Goal: Communication & Community: Answer question/provide support

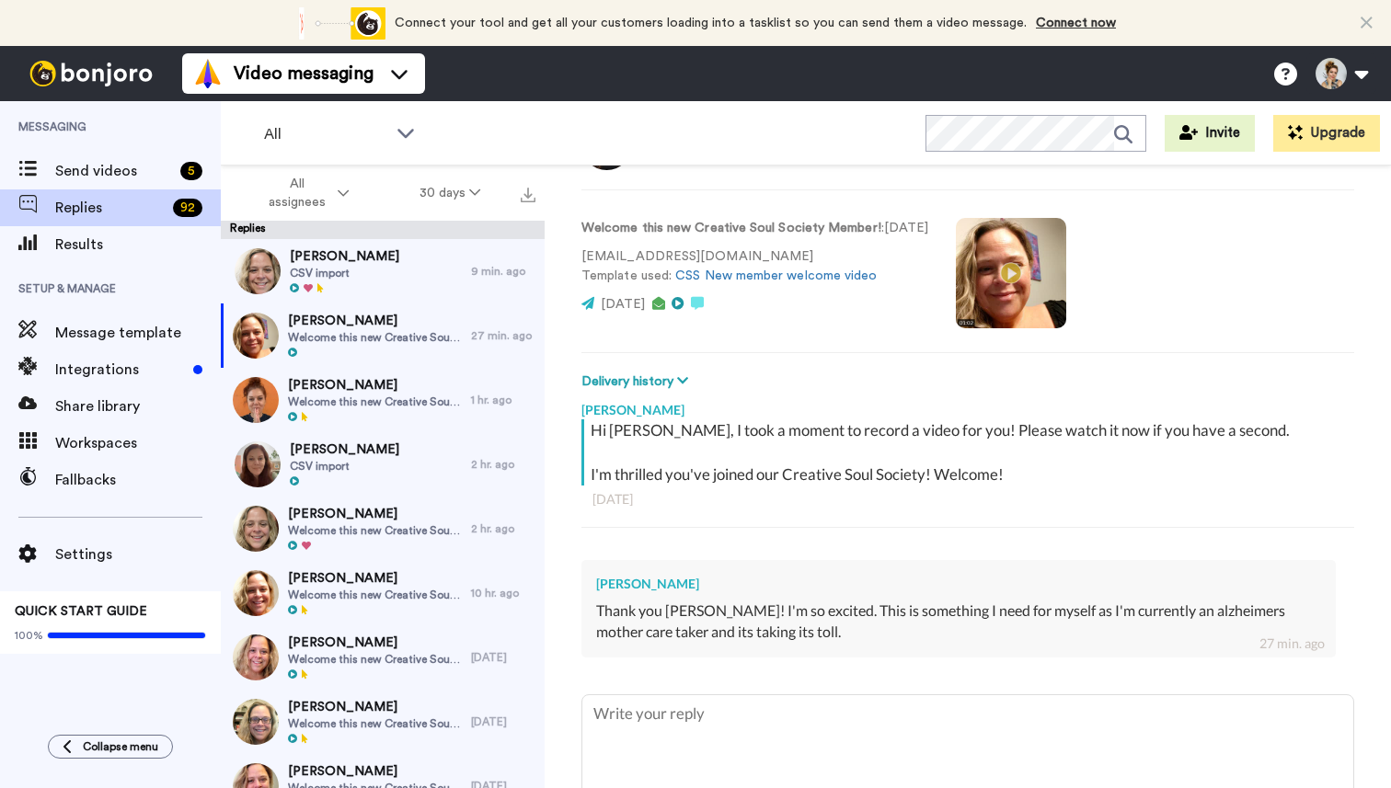
scroll to position [106, 0]
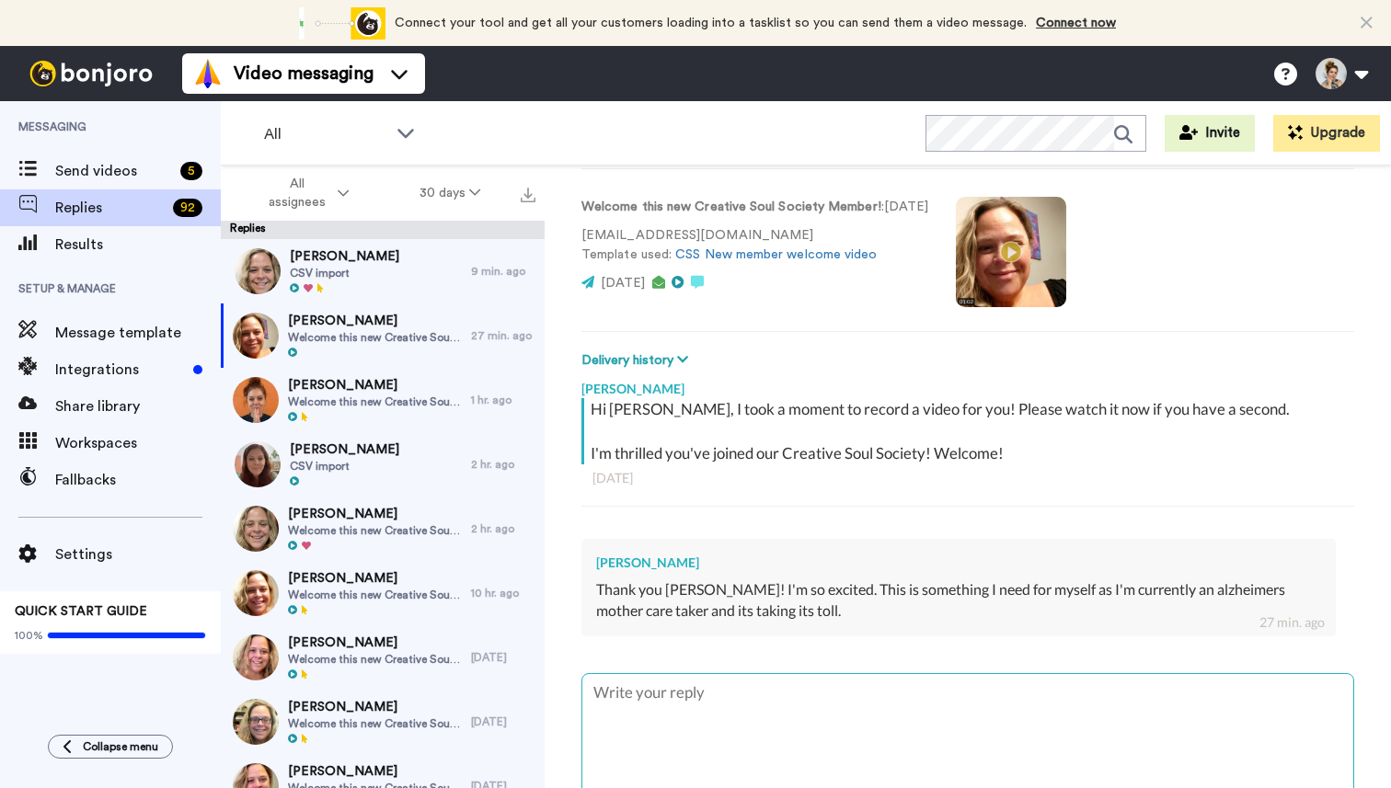
type textarea "x"
type textarea "S"
type textarea "x"
type textarea "Se"
type textarea "x"
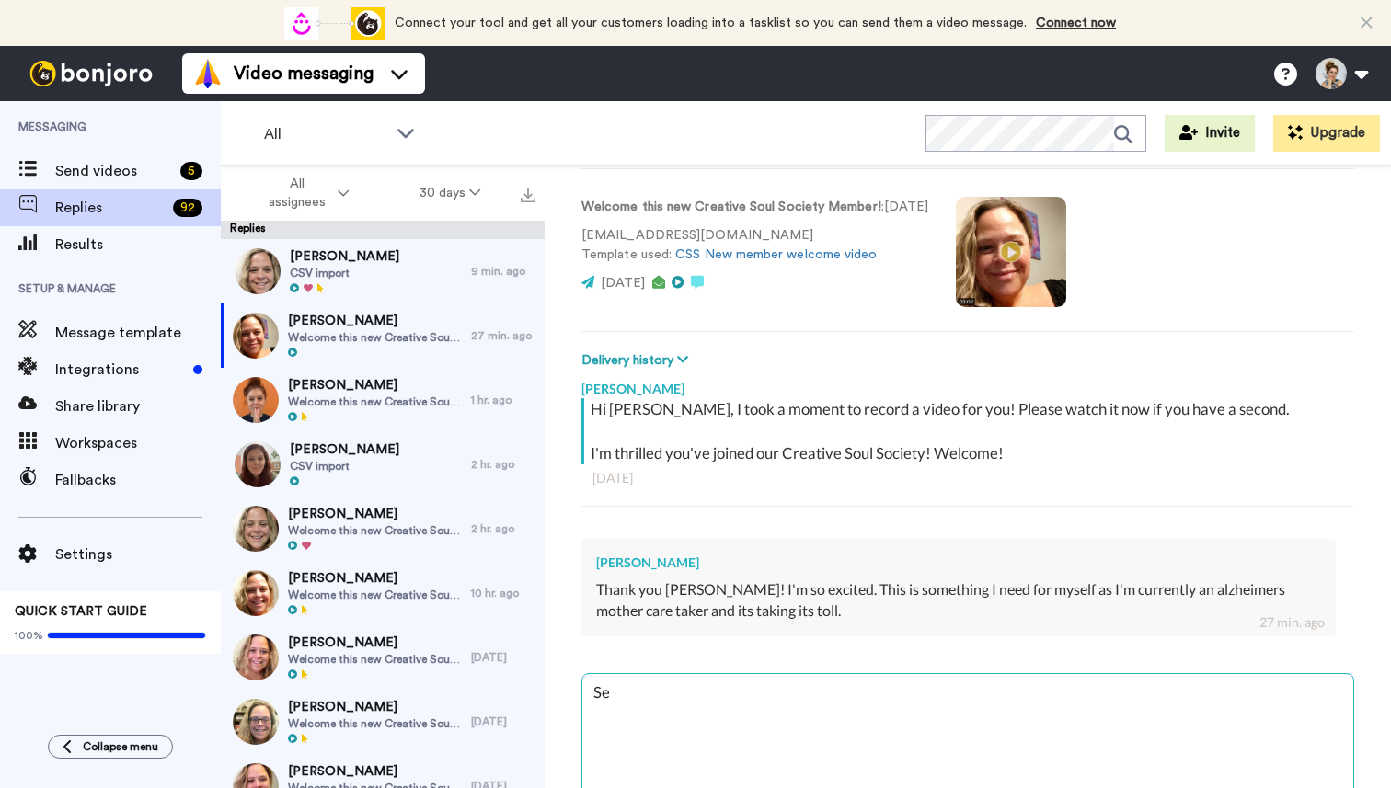
type textarea "Sel"
type textarea "x"
type textarea "Self"
type textarea "x"
type textarea "Self-"
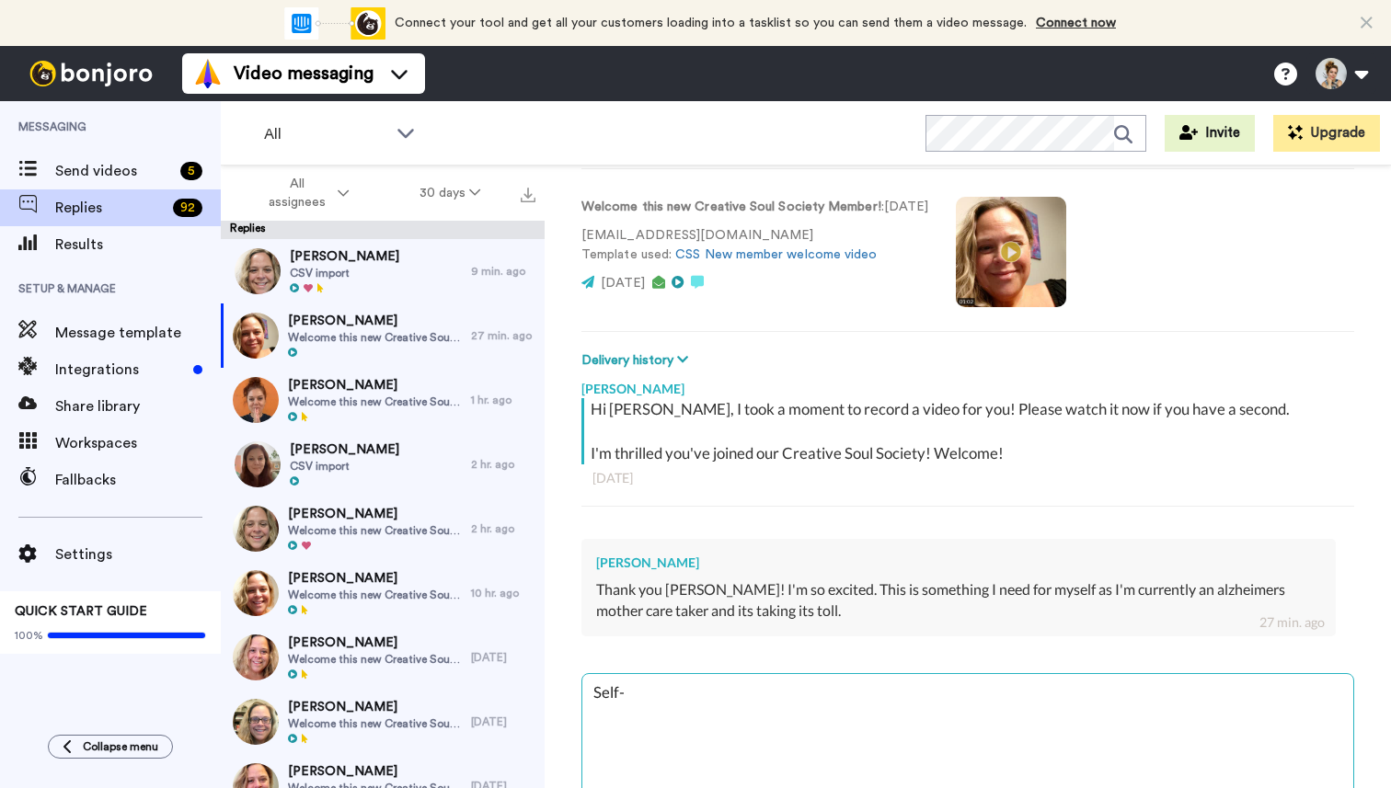
type textarea "x"
type textarea "Self-c"
type textarea "x"
type textarea "Self-ca"
type textarea "x"
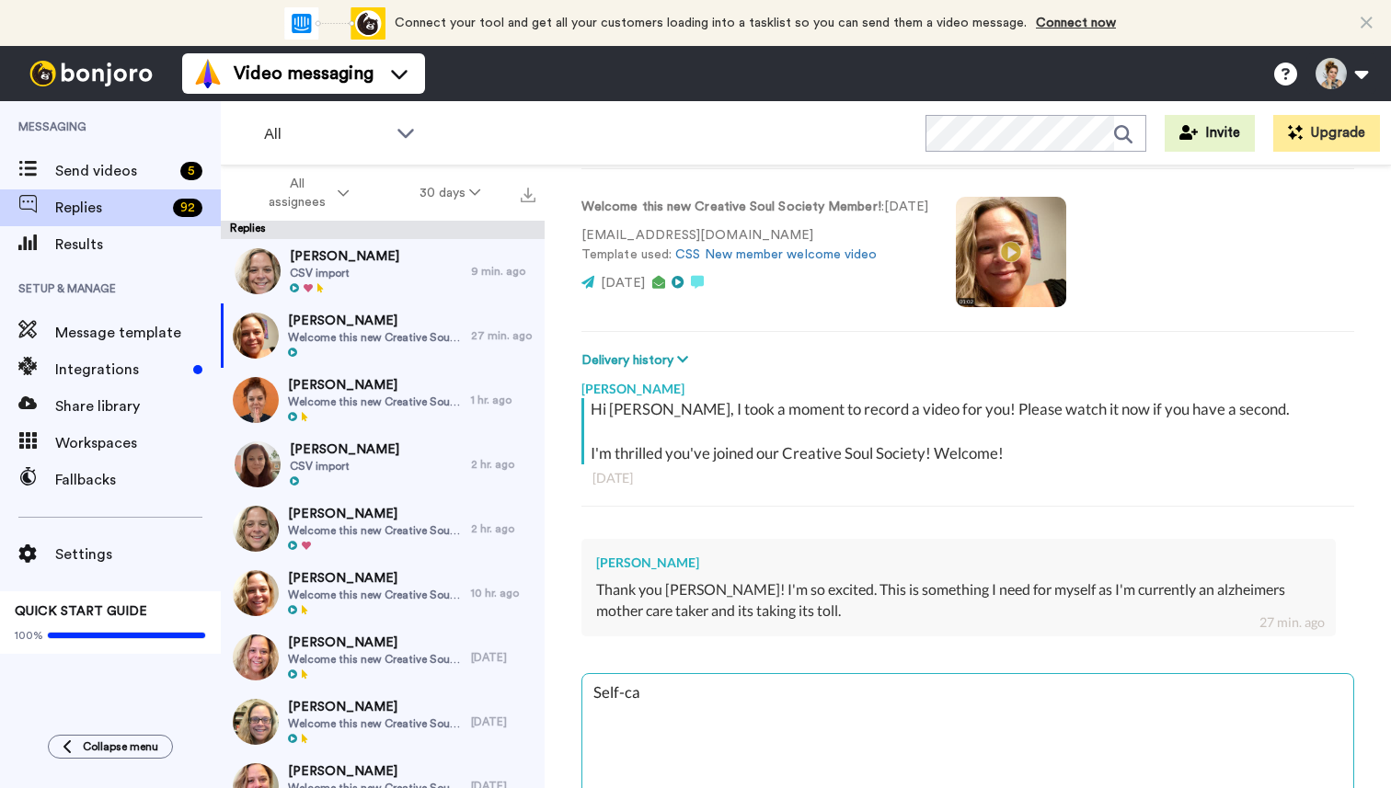
type textarea "Self-car"
type textarea "x"
type textarea "Self-care"
type textarea "x"
type textarea "Self-care"
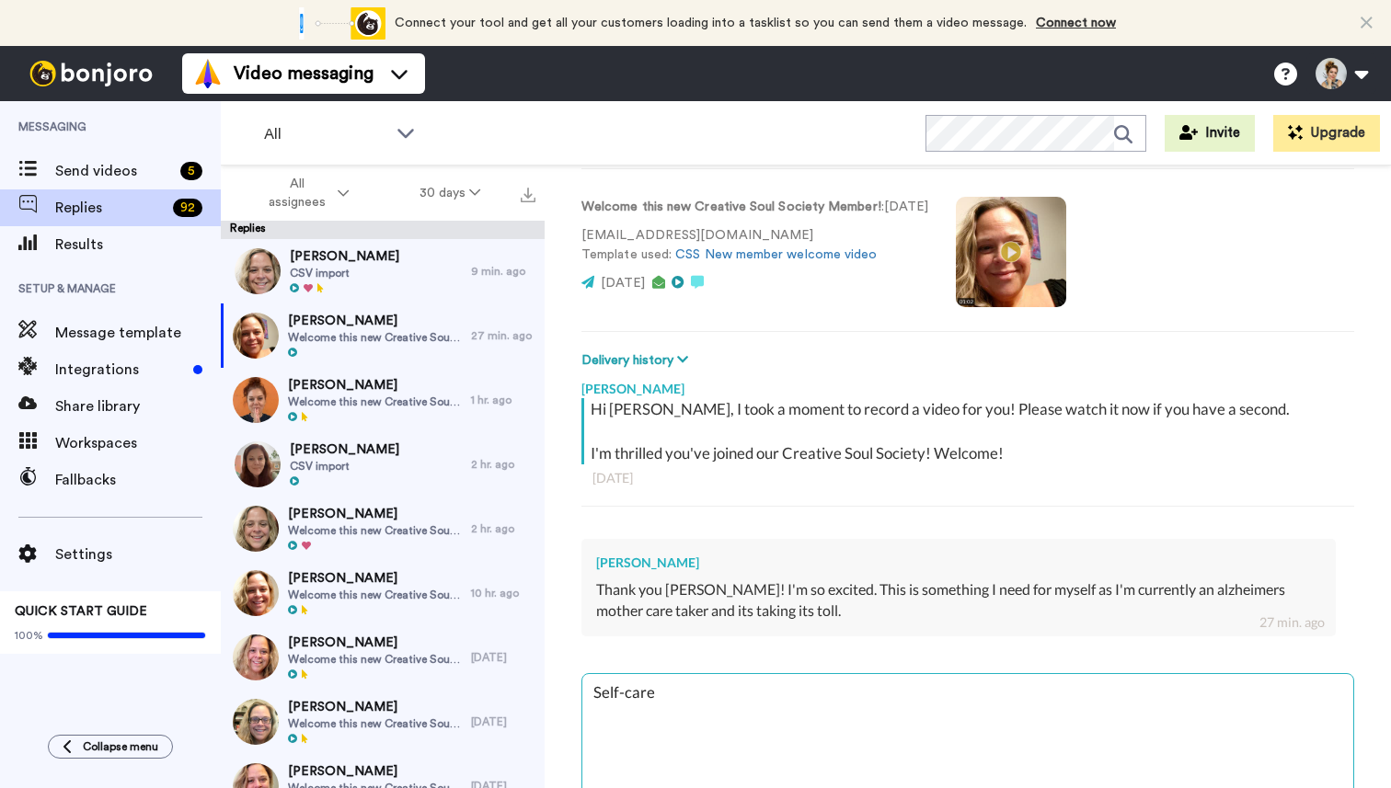
type textarea "x"
type textarea "Self-care i"
type textarea "x"
type textarea "Self-care is"
type textarea "x"
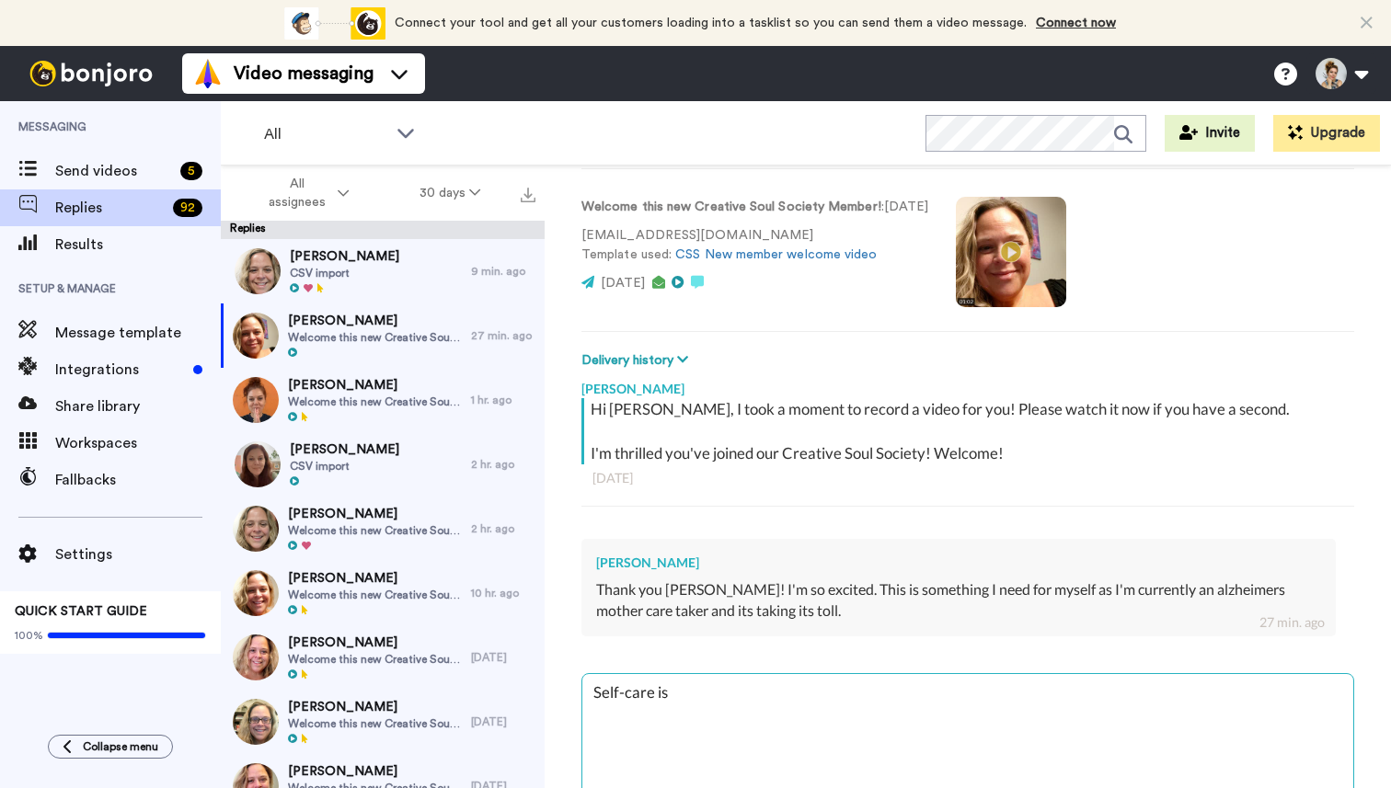
type textarea "Self-care is"
type textarea "x"
type textarea "Self-care is s"
type textarea "x"
type textarea "Self-care is so"
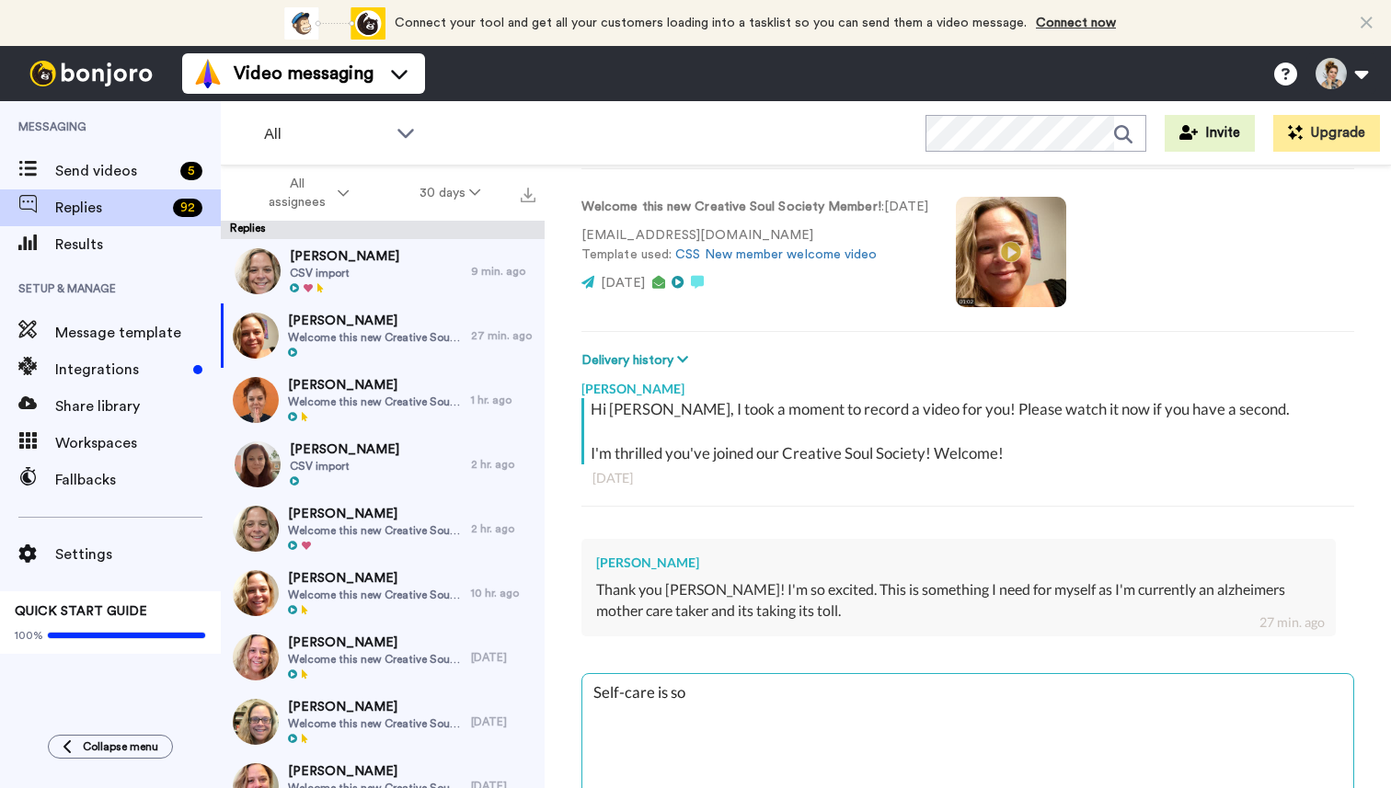
type textarea "x"
type textarea "Self-care is so"
type textarea "x"
type textarea "Self-care is so i"
type textarea "x"
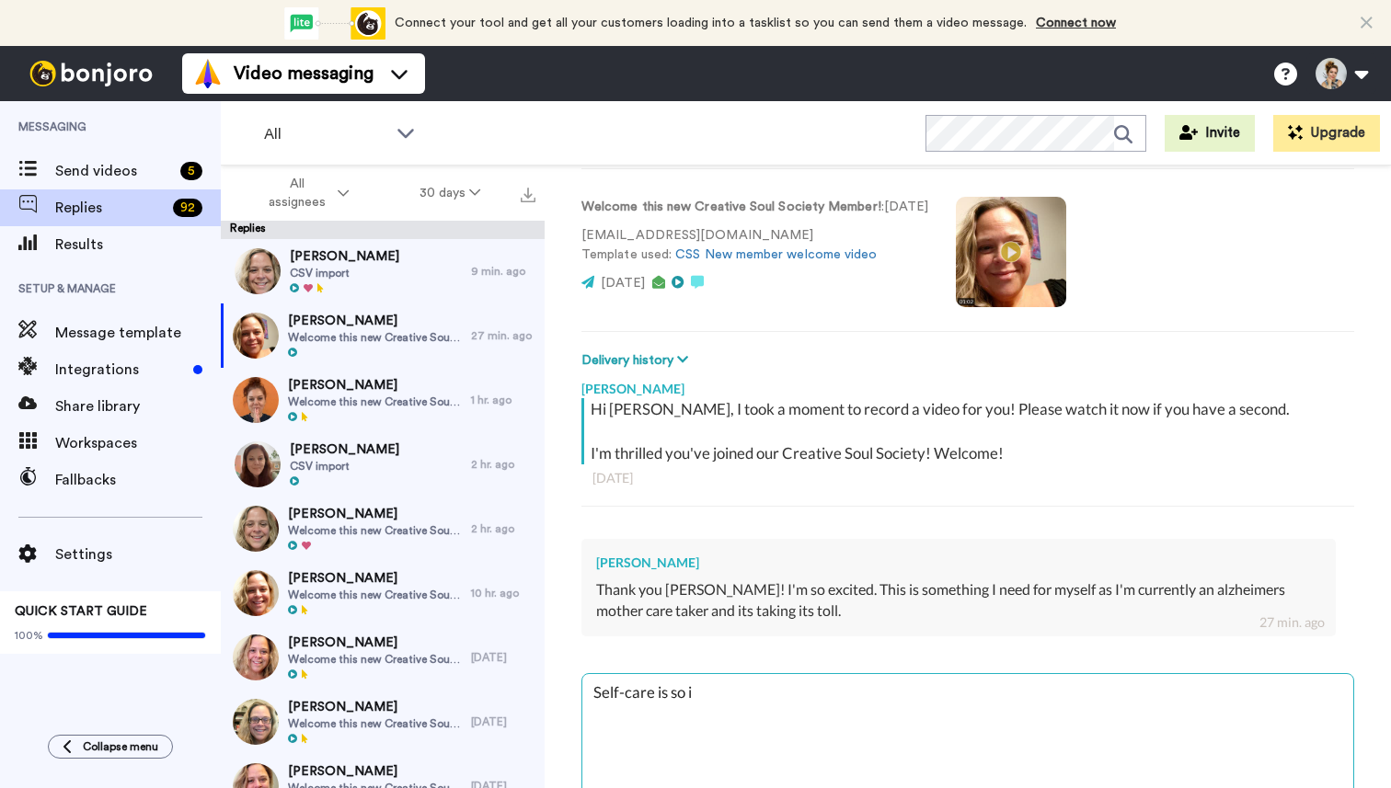
type textarea "Self-care is so im"
type textarea "x"
type textarea "Self-care is so impo"
type textarea "x"
type textarea "Self-care is so impor"
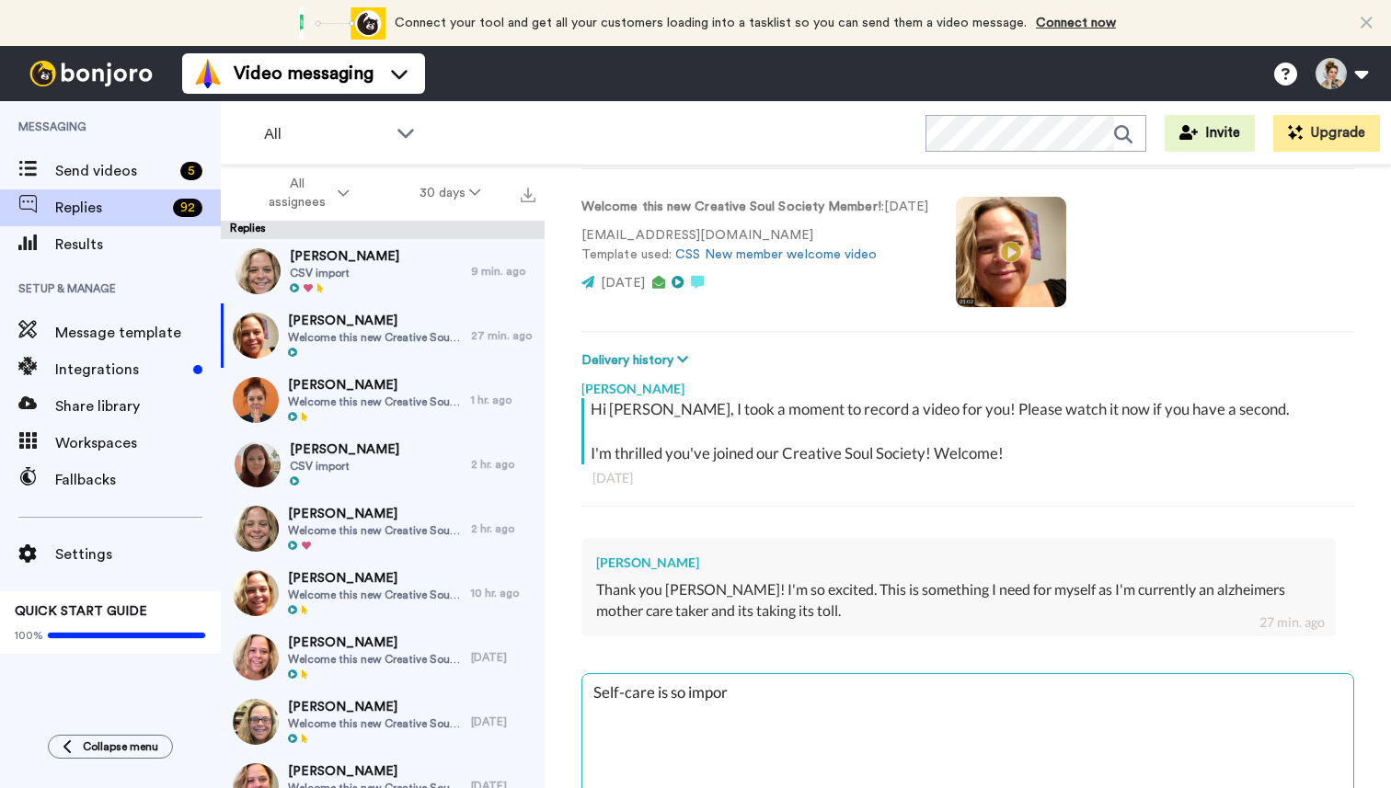
type textarea "x"
type textarea "Self-care is so import"
type textarea "x"
type textarea "Self-care is so importa"
type textarea "x"
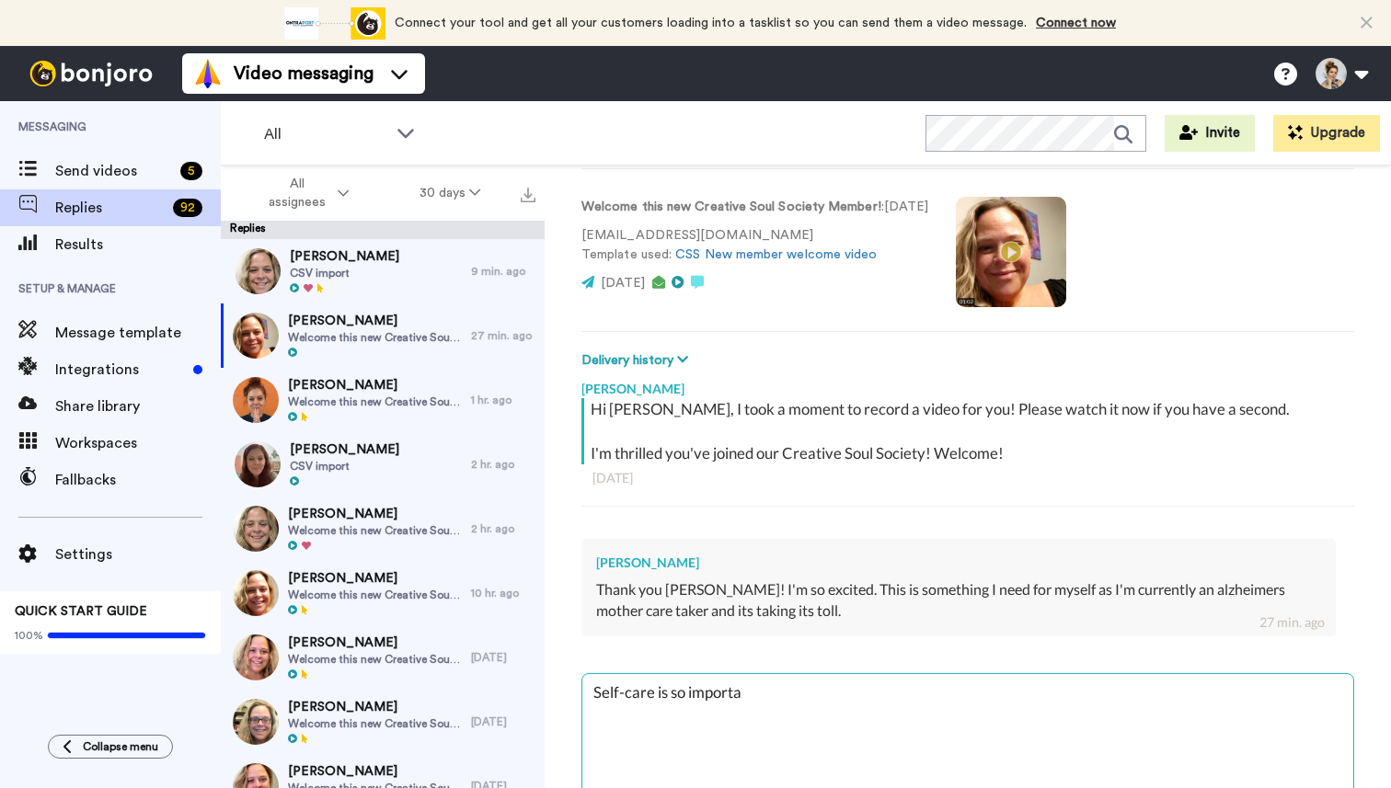
type textarea "Self-care is so importat"
type textarea "x"
type textarea "Self-care is so importatn"
type textarea "x"
type textarea "Self-care is so importat"
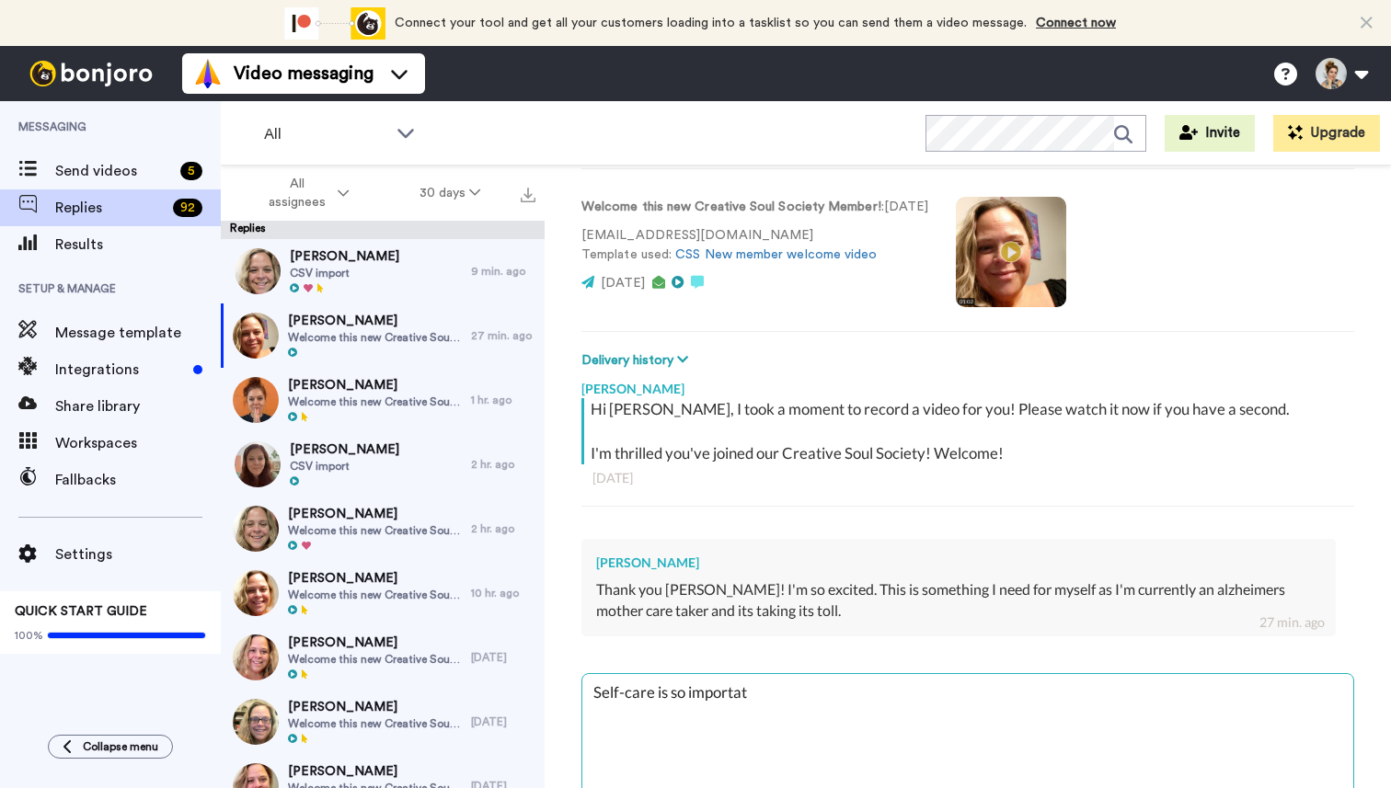
type textarea "x"
type textarea "Self-care is so importa"
type textarea "x"
type textarea "Self-care is so importan"
type textarea "x"
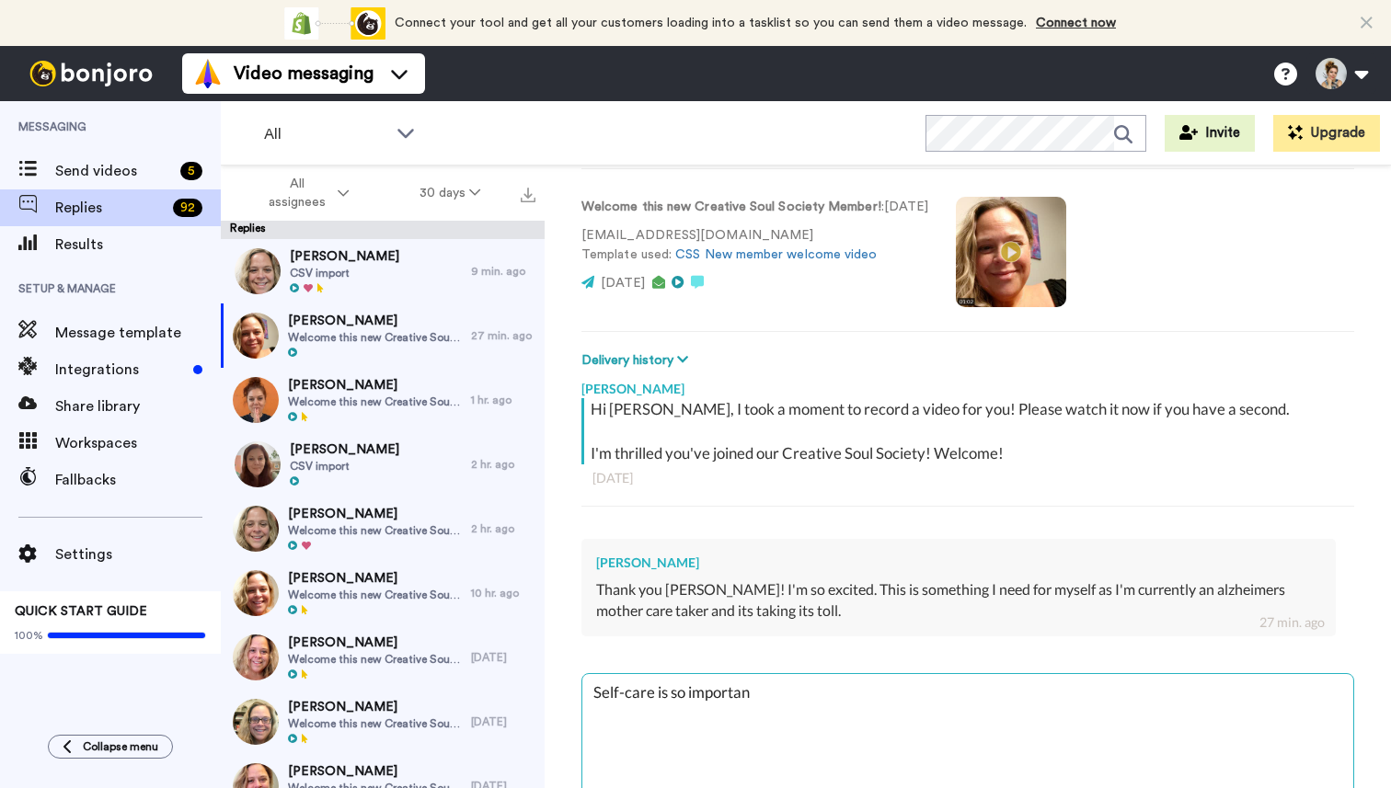
type textarea "Self-care is so important"
type textarea "x"
type textarea "Self-care is so important!"
type textarea "x"
type textarea "Self-care is so important!"
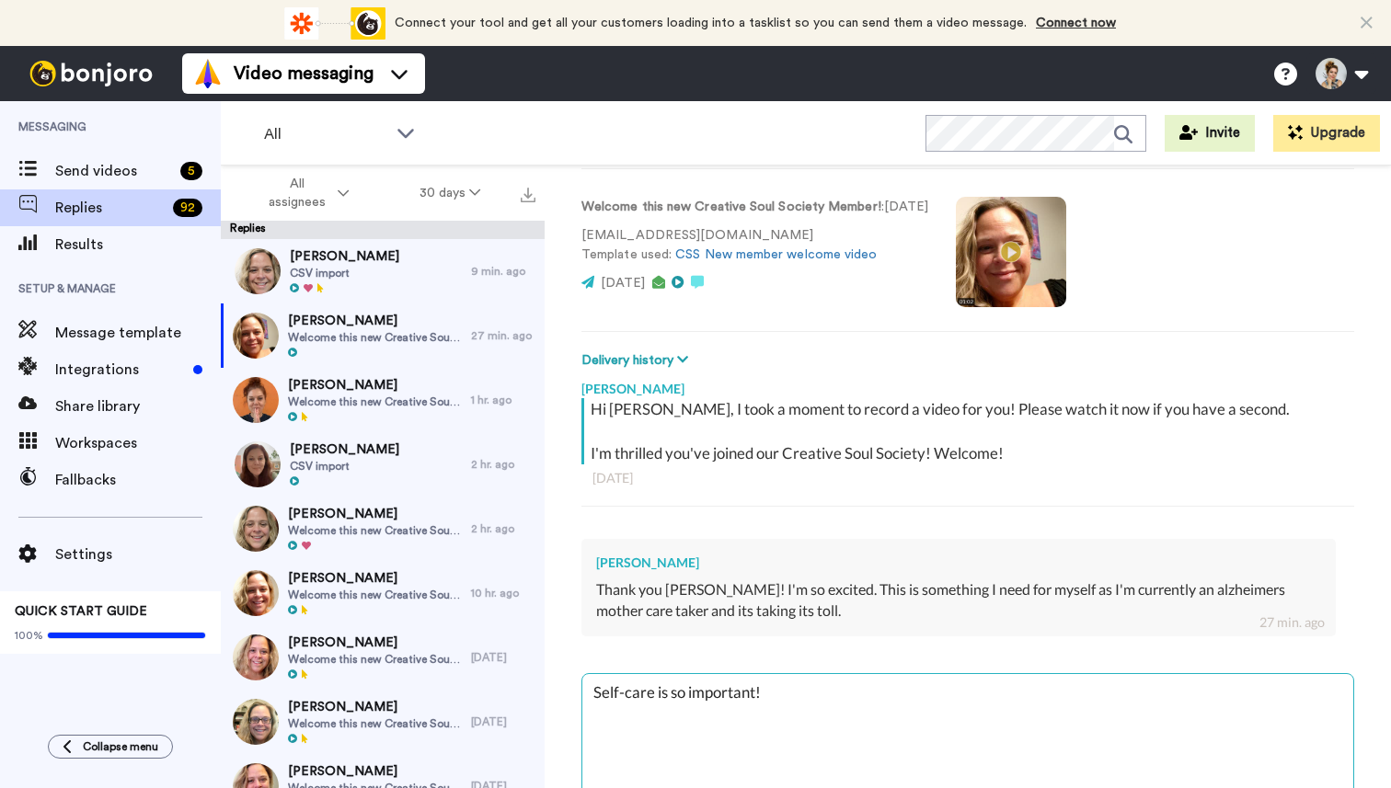
type textarea "x"
type textarea "Self-care is so important! H"
type textarea "x"
type textarea "Self-care is so important! Ha"
type textarea "x"
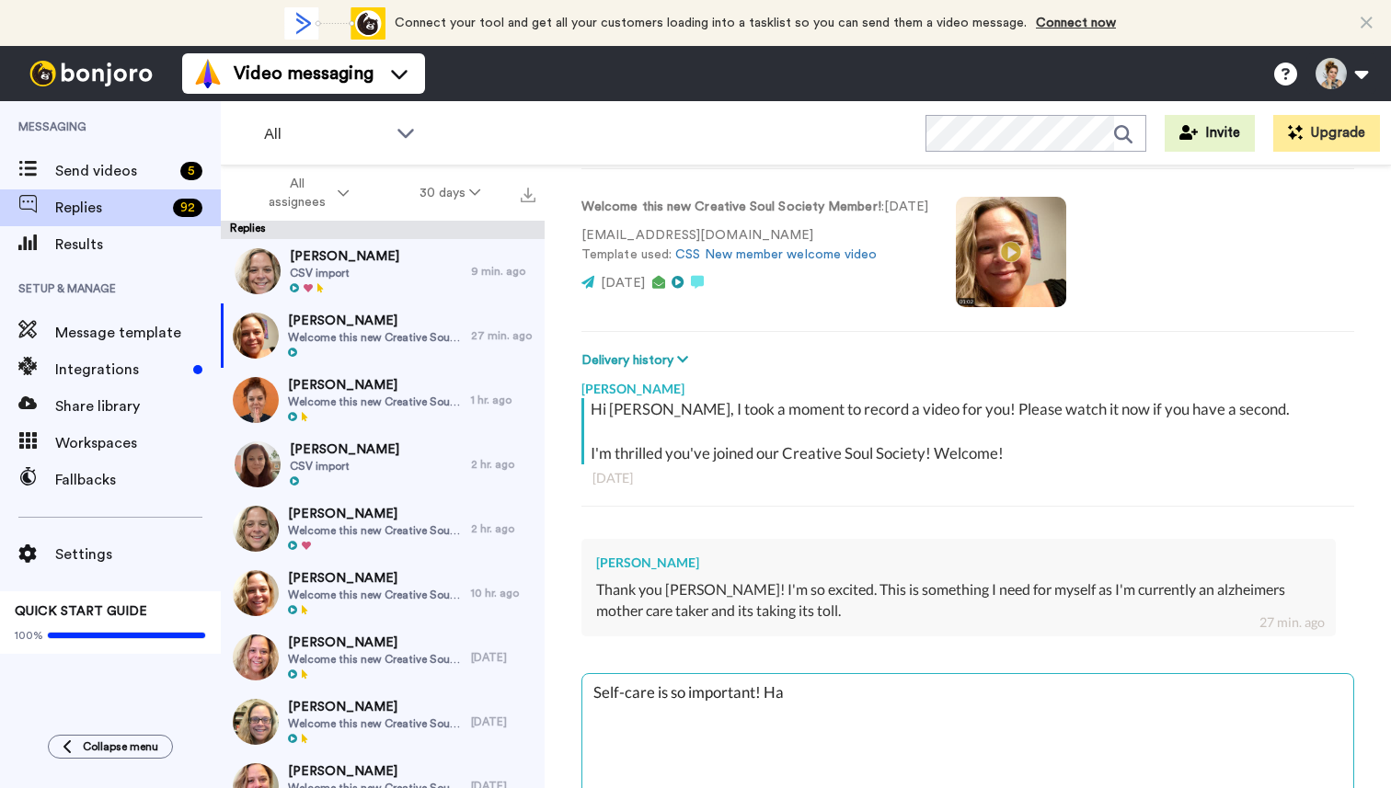
type textarea "Self-care is so important! Hap"
type textarea "x"
type textarea "Self-care is so important! Happ"
type textarea "x"
type textarea "Self-care is so important! Happy"
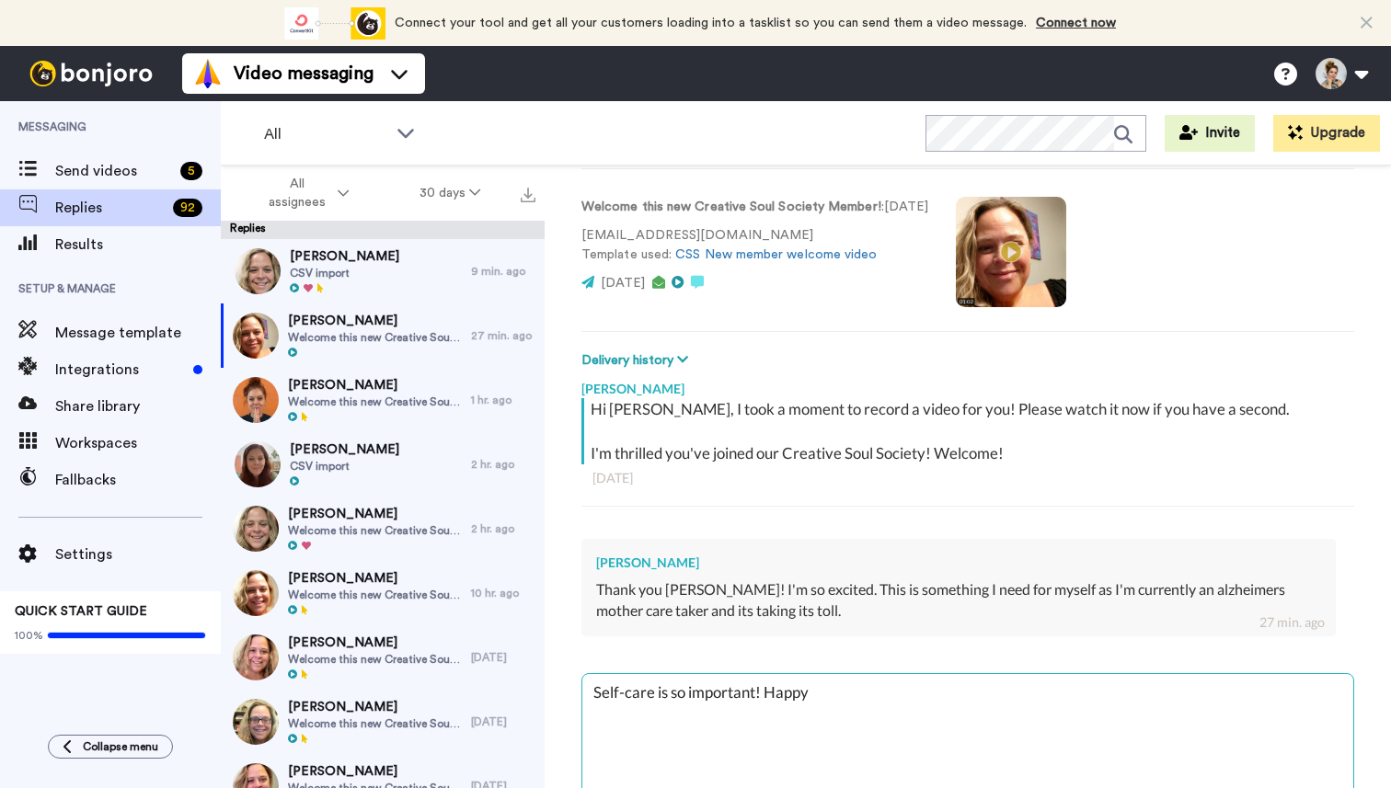
type textarea "x"
type textarea "Self-care is so important! Happy y"
type textarea "x"
type textarea "Self-care is so important! Happy yo"
type textarea "x"
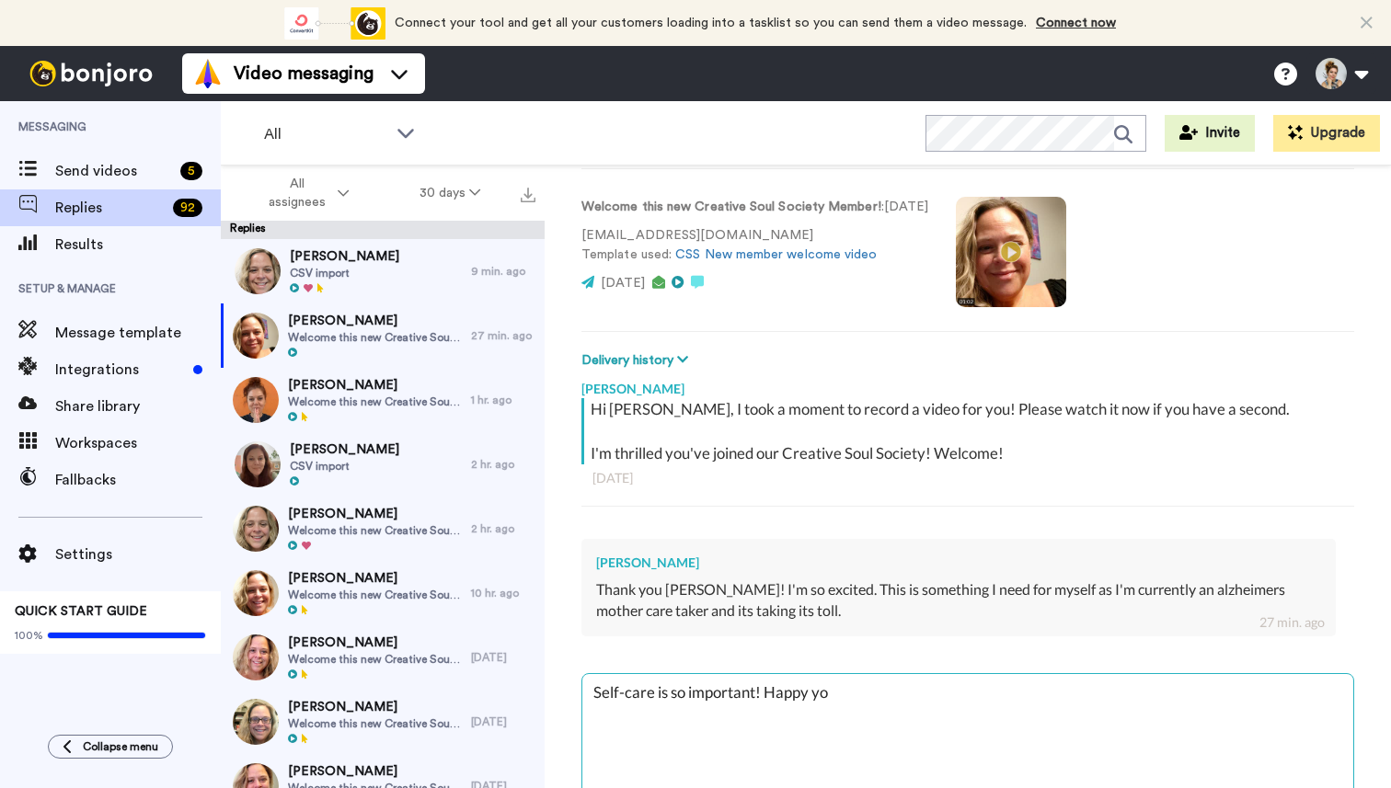
type textarea "Self-care is so important! Happy you"
type textarea "x"
type textarea "Self-care is so important! Happy you"
type textarea "x"
type textarea "Self-care is so important! Happy you a"
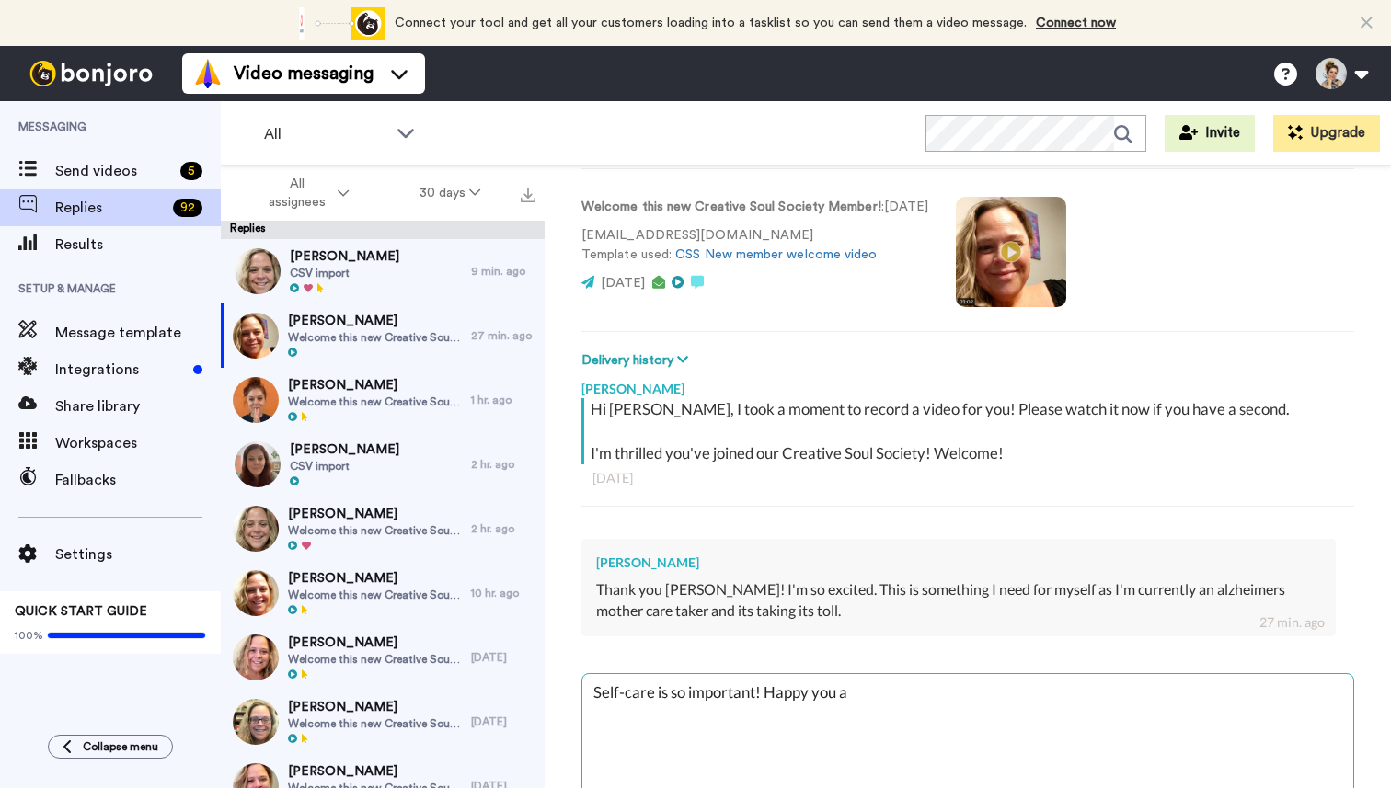
type textarea "x"
type textarea "Self-care is so important! Happy you ar"
type textarea "x"
type textarea "Self-care is so important! Happy you are"
type textarea "x"
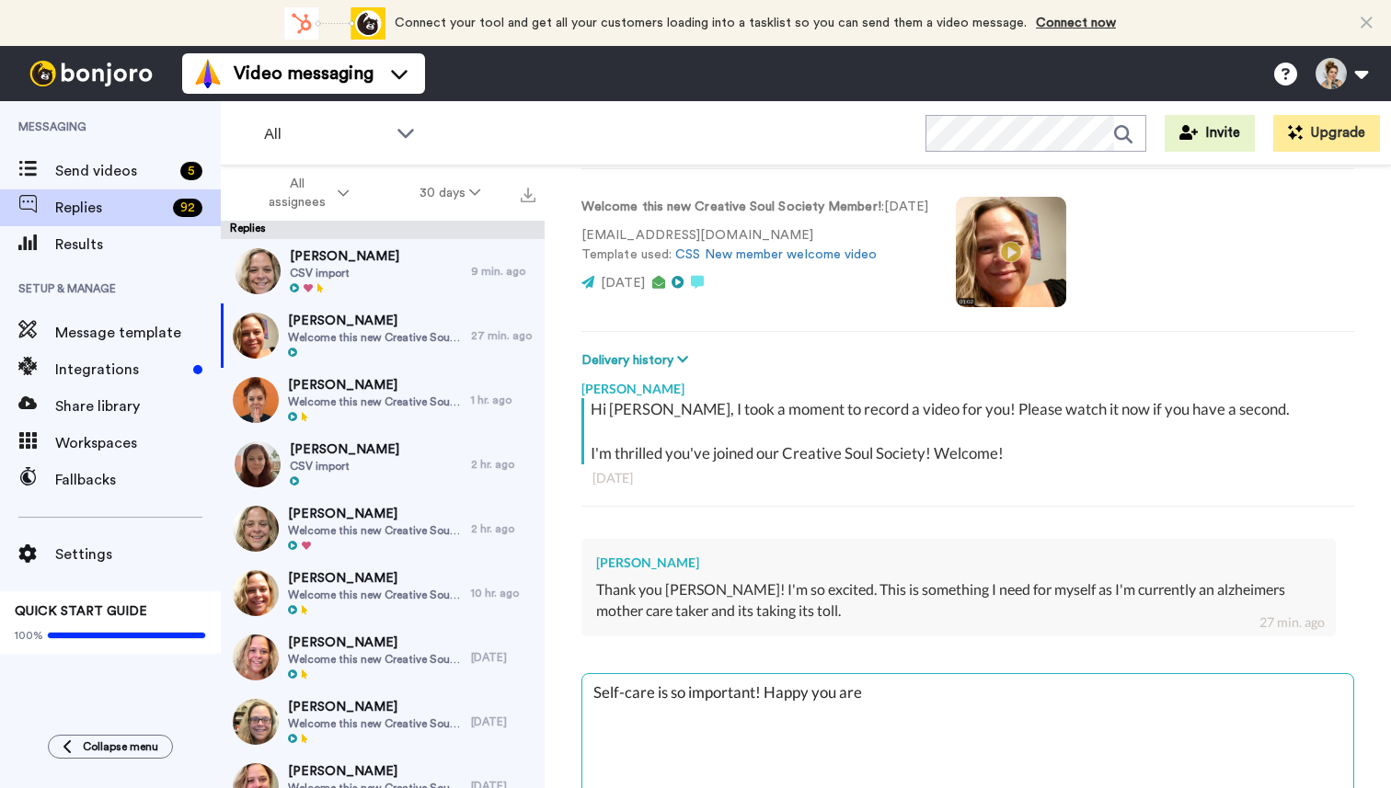
type textarea "Self-care is so important! Happy you are"
type textarea "x"
type textarea "Self-care is so important! Happy you are h"
type textarea "x"
type textarea "Self-care is so important! Happy you are he"
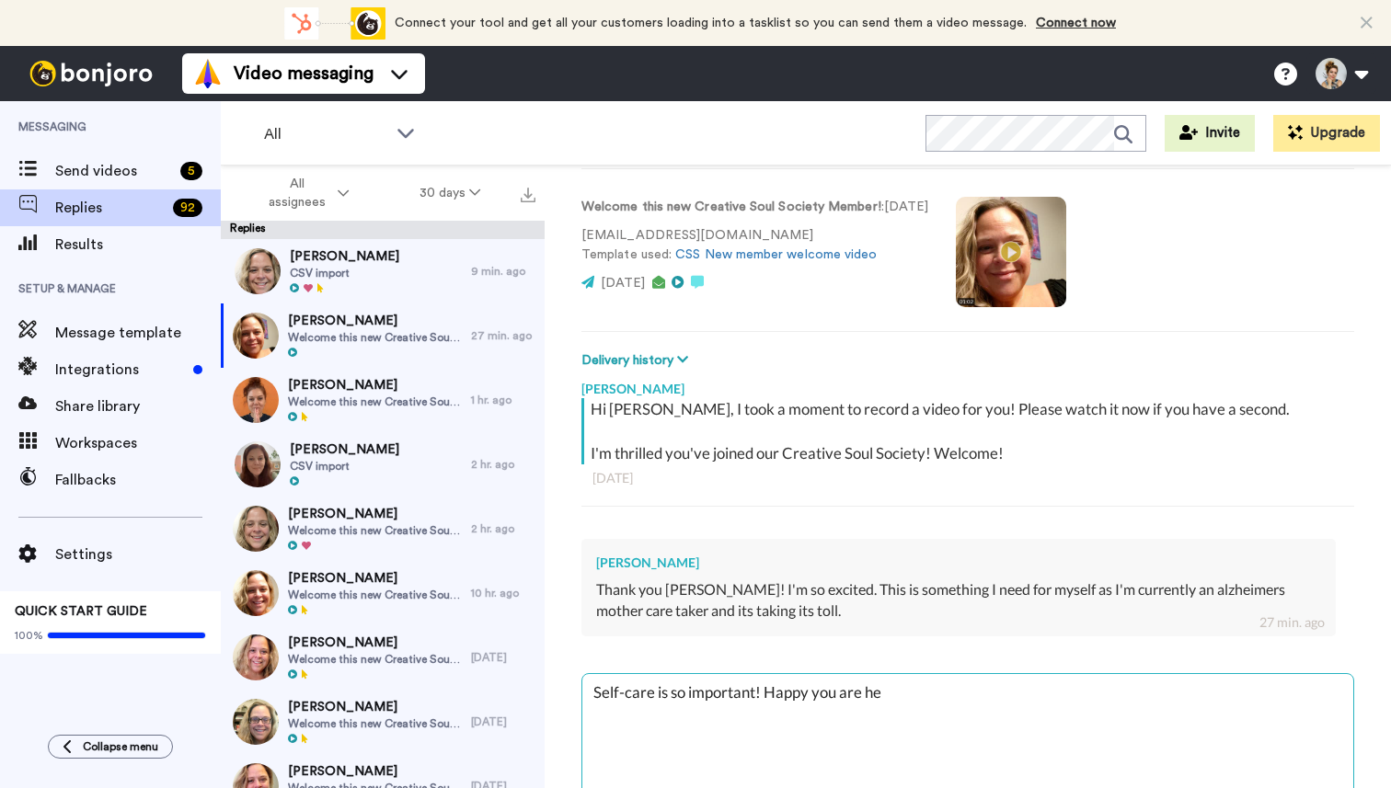
type textarea "x"
type textarea "Self-care is so important! Happy you are her"
type textarea "x"
type textarea "Self-care is so important! Happy you are here"
type textarea "x"
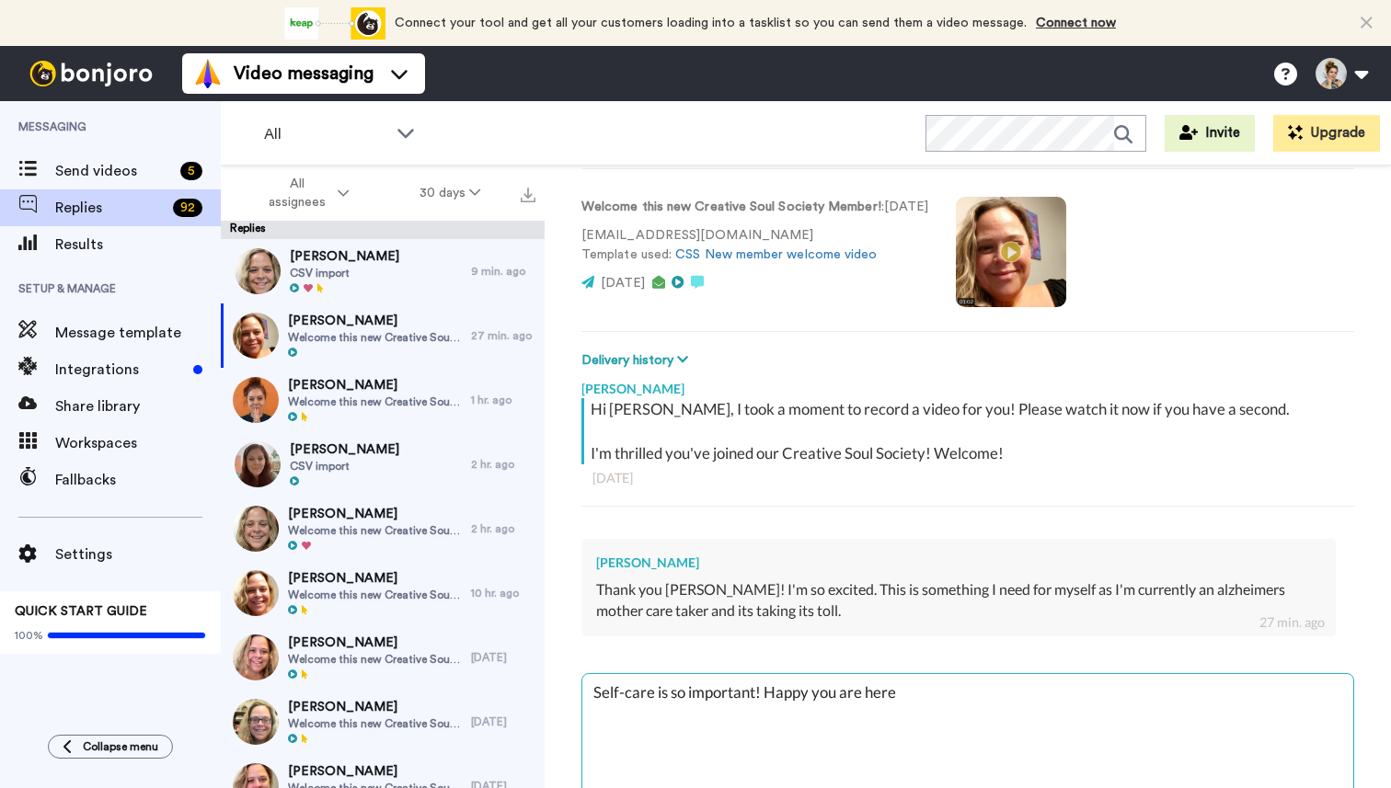
type textarea "Self-care is so important! Happy you are here;"
type textarea "x"
type textarea "Self-care is so important! Happy you are here;)"
type textarea "x"
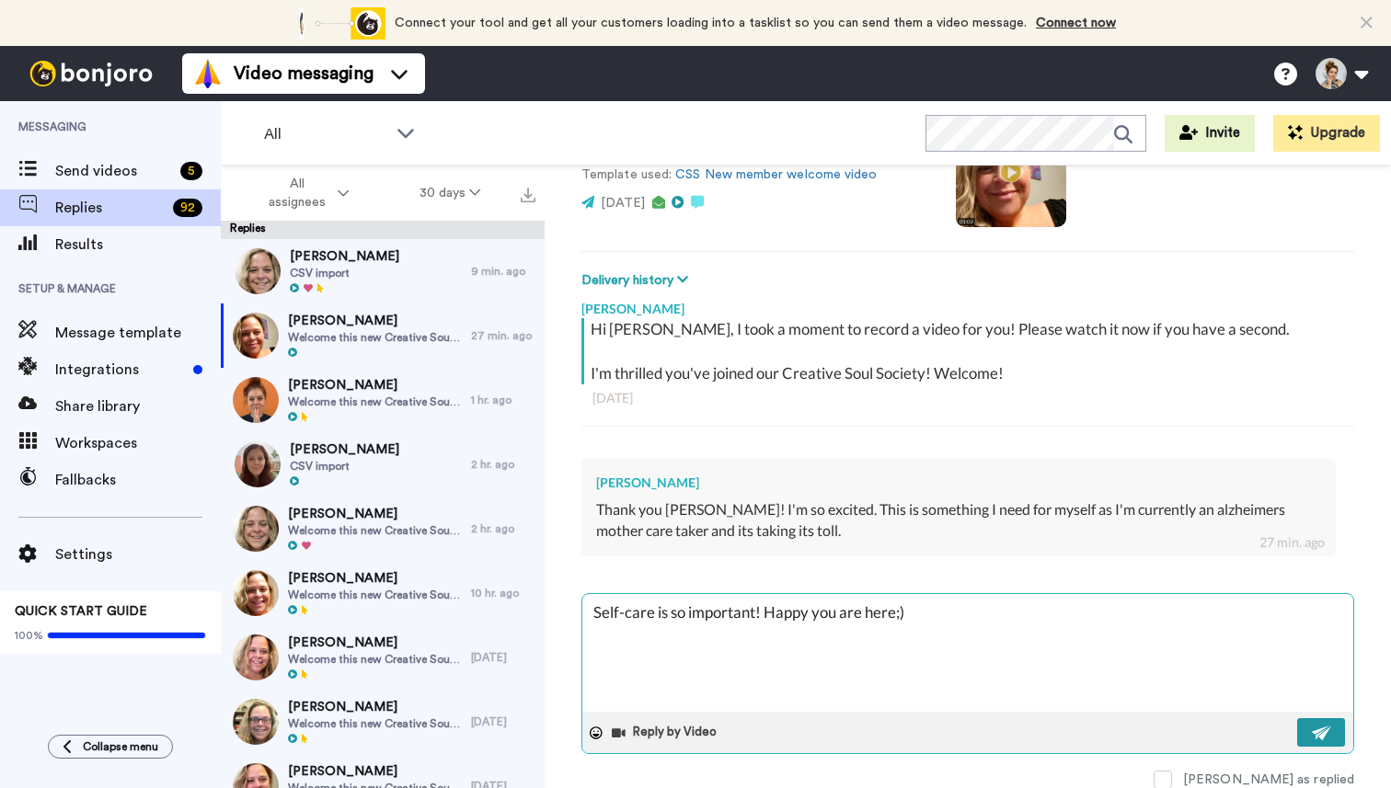
type textarea "Self-care is so important! Happy you are here;)"
click at [1321, 729] on img at bounding box center [1322, 733] width 20 height 15
type textarea "x"
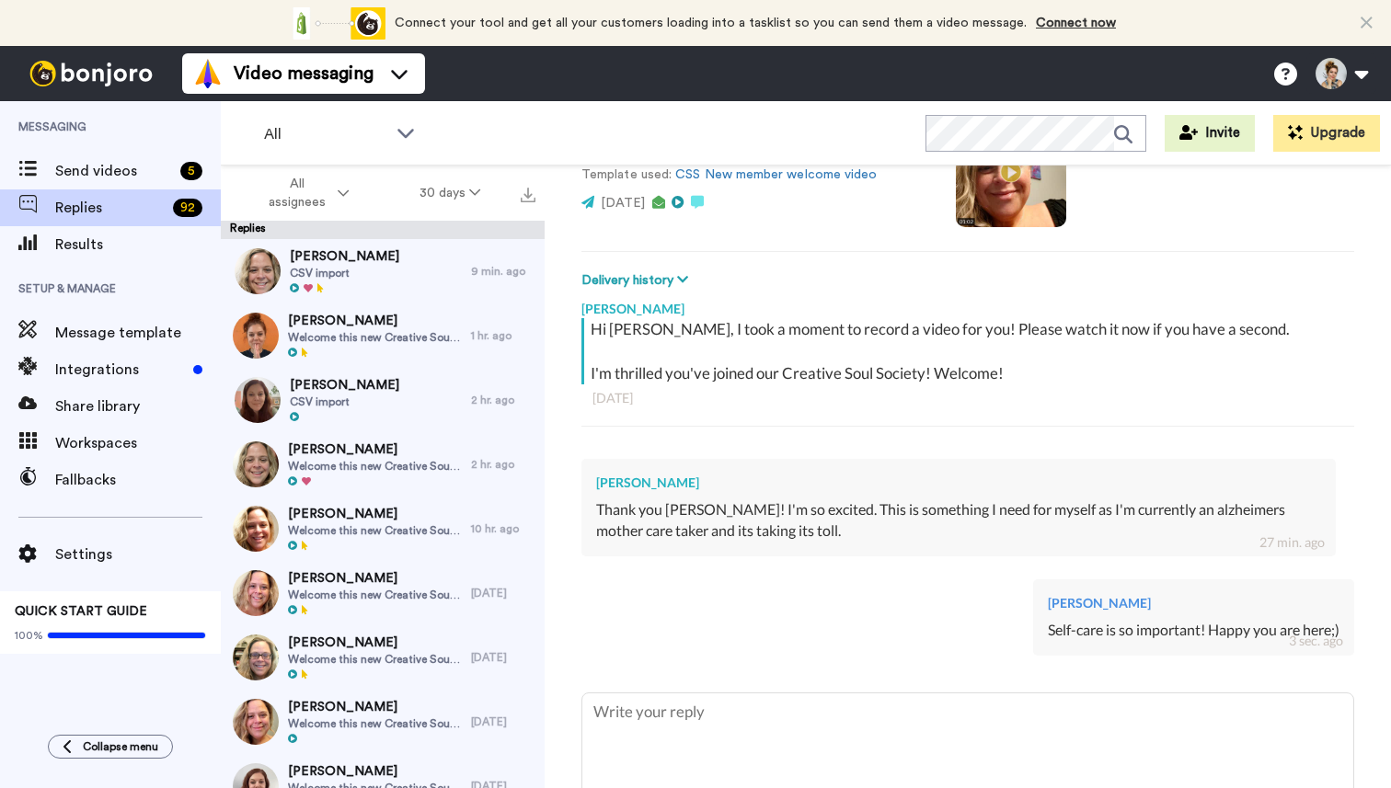
type textarea "x"
